Goal: Navigation & Orientation: Understand site structure

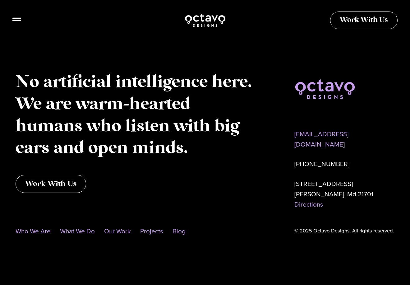
scroll to position [2012, 0]
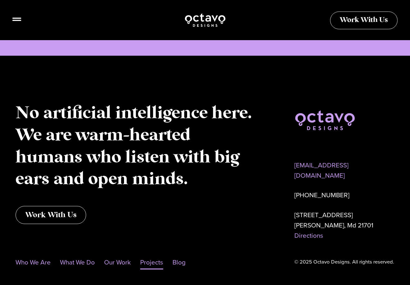
click at [152, 263] on link "Projects" at bounding box center [151, 262] width 23 height 14
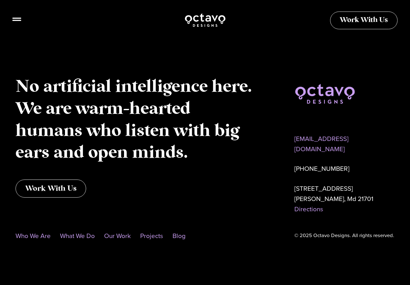
scroll to position [1105, 0]
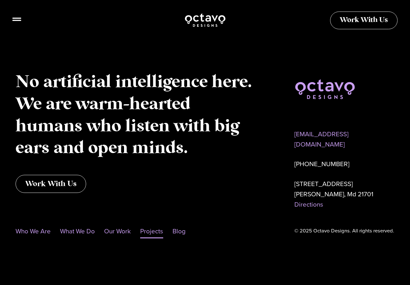
click at [159, 231] on link "Projects" at bounding box center [151, 231] width 23 height 14
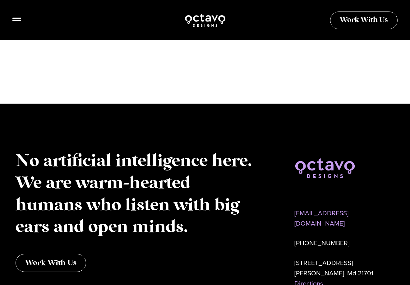
scroll to position [1105, 0]
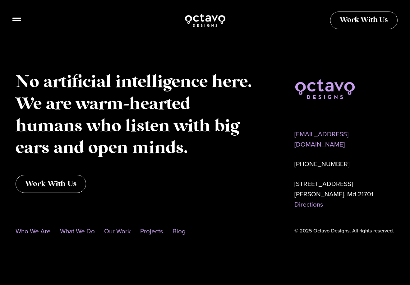
click at [187, 232] on nav "Who We Are What We Do Our Work Projects Blog" at bounding box center [137, 231] width 242 height 14
click at [184, 232] on link "Blog" at bounding box center [179, 231] width 13 height 14
click at [42, 232] on link "Who We Are" at bounding box center [33, 231] width 35 height 14
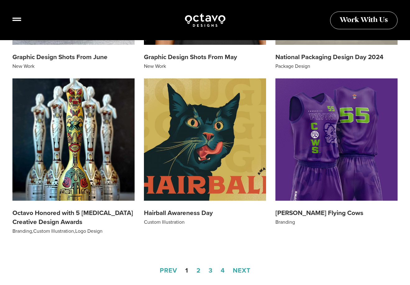
scroll to position [622, 0]
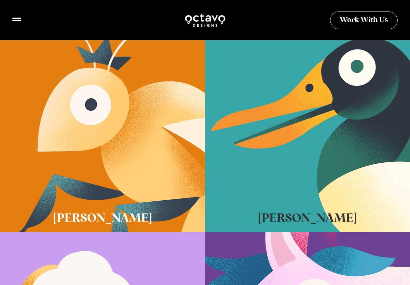
scroll to position [187, 0]
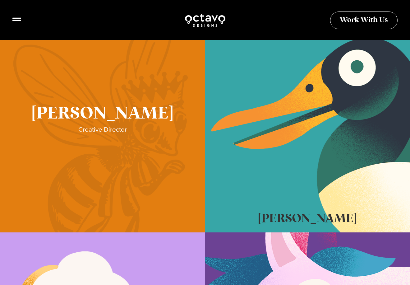
click at [129, 156] on link "Sue Hough" at bounding box center [102, 124] width 205 height 218
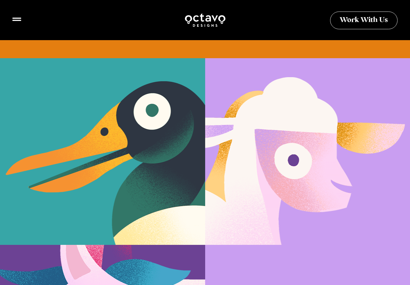
scroll to position [622, 0]
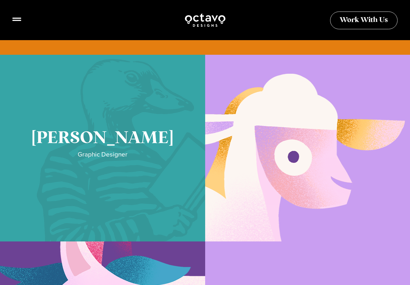
click at [136, 163] on link "Cory McNamee" at bounding box center [102, 148] width 205 height 187
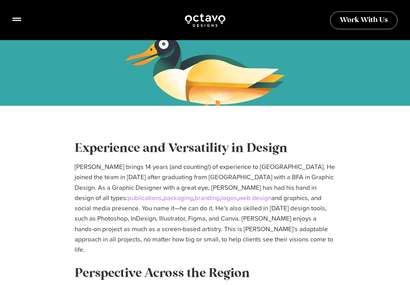
scroll to position [124, 0]
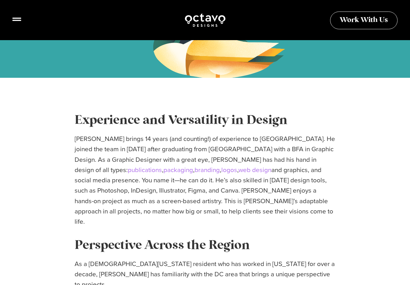
click at [280, 201] on p "[PERSON_NAME] brings 14 years (and counting!) of experience to [GEOGRAPHIC_DATA…" at bounding box center [205, 180] width 261 height 93
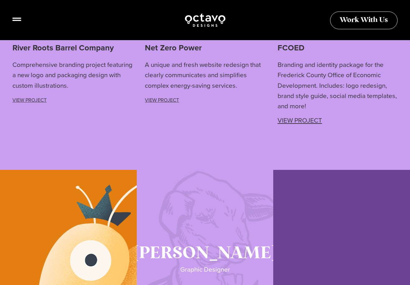
scroll to position [1166, 0]
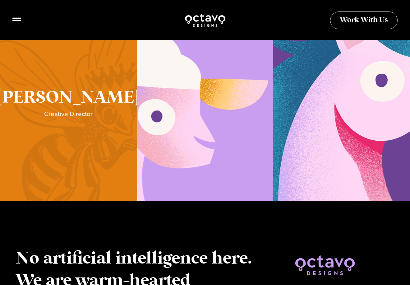
click at [61, 92] on link "Sue Hough" at bounding box center [68, 107] width 137 height 187
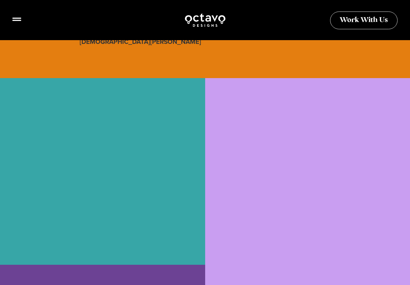
scroll to position [591, 0]
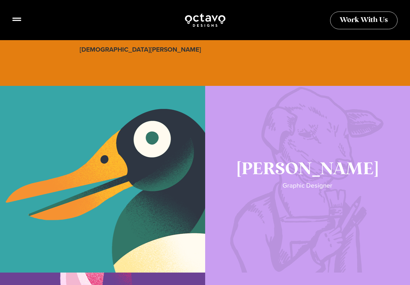
click at [297, 186] on link "Katie Lamb" at bounding box center [307, 179] width 205 height 187
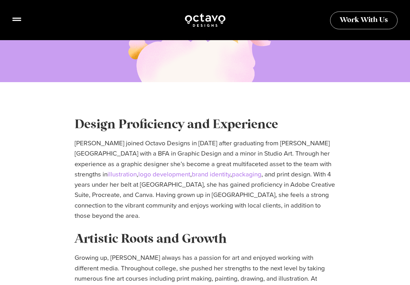
scroll to position [124, 0]
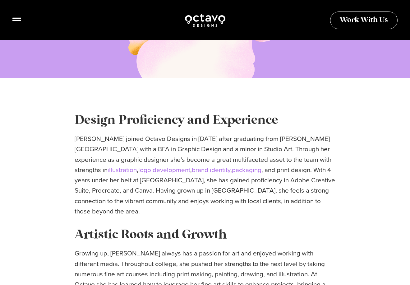
click at [256, 180] on p "[PERSON_NAME] joined Octavo Designs in [DATE] after graduating from [PERSON_NAM…" at bounding box center [205, 175] width 261 height 83
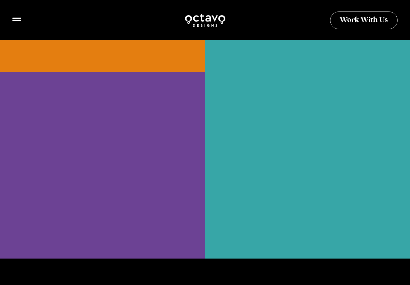
scroll to position [1337, 0]
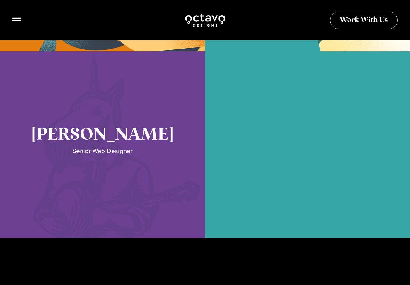
click at [130, 162] on link "Seth Glass" at bounding box center [102, 144] width 205 height 187
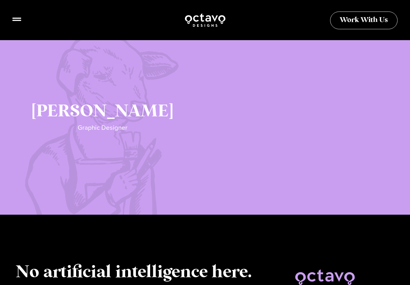
scroll to position [1834, 0]
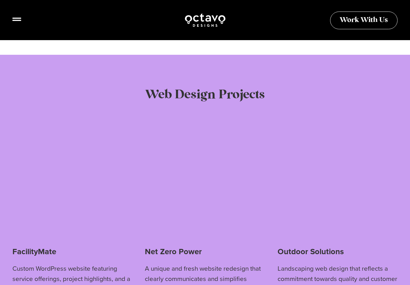
scroll to position [1608, 0]
